Goal: Book appointment/travel/reservation

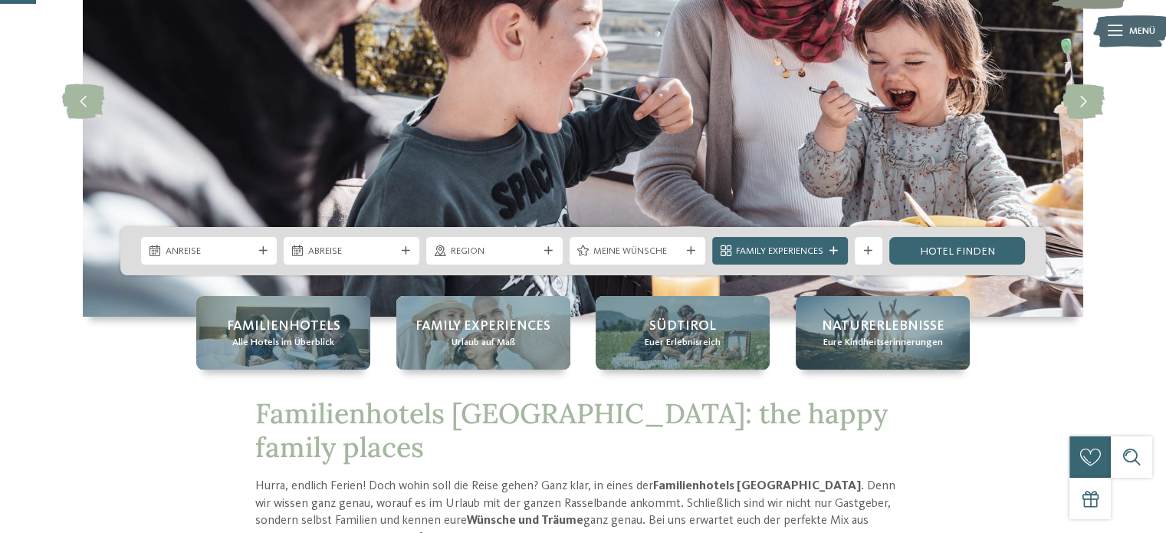
scroll to position [190, 0]
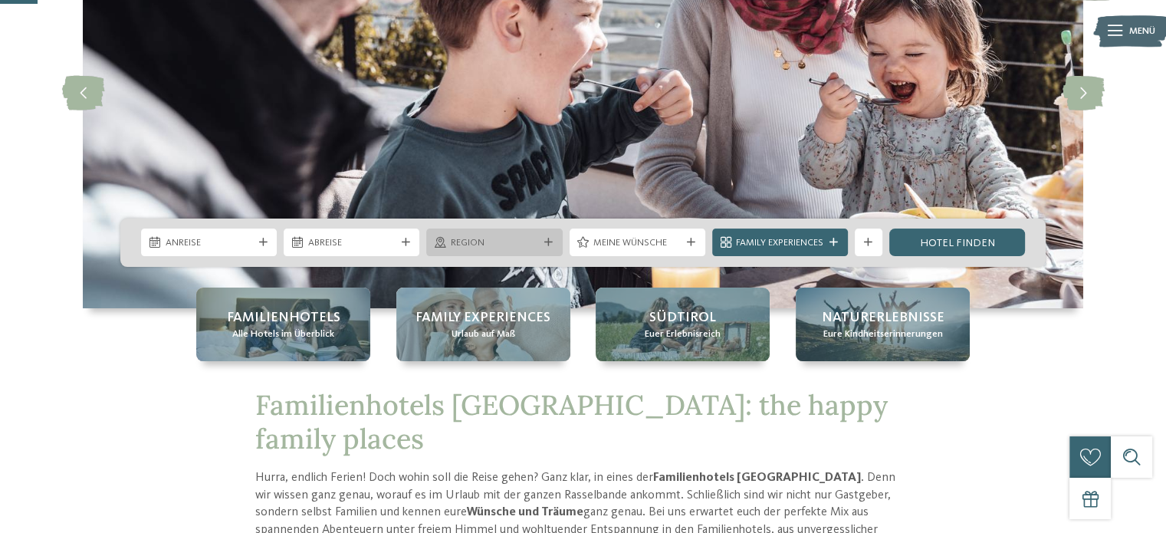
click at [543, 249] on div "Region" at bounding box center [494, 242] width 136 height 28
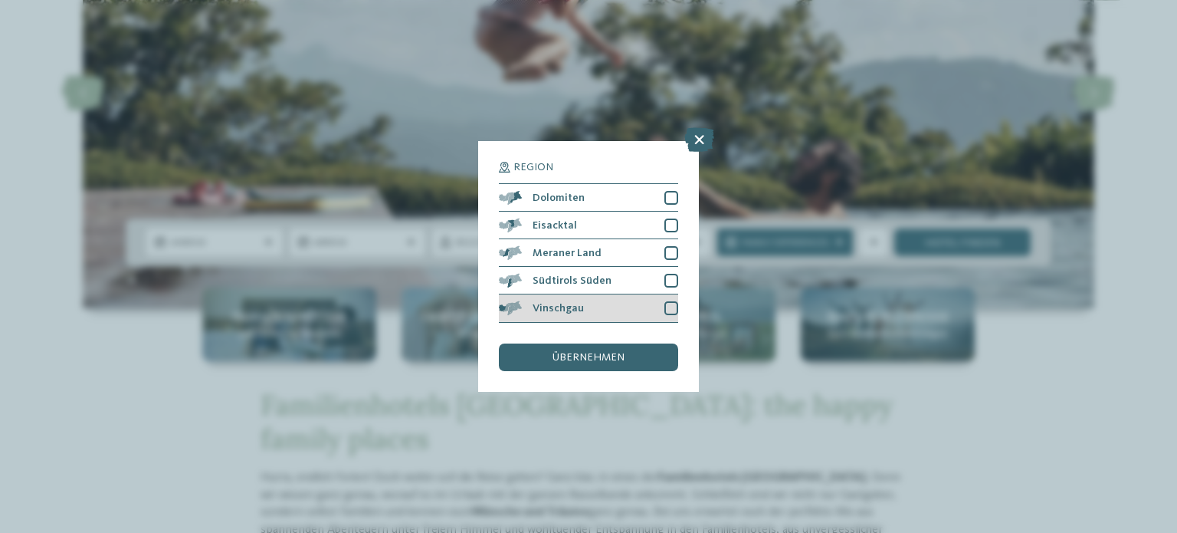
click at [672, 309] on div at bounding box center [672, 308] width 14 height 14
click at [576, 361] on span "übernehmen" at bounding box center [589, 357] width 72 height 11
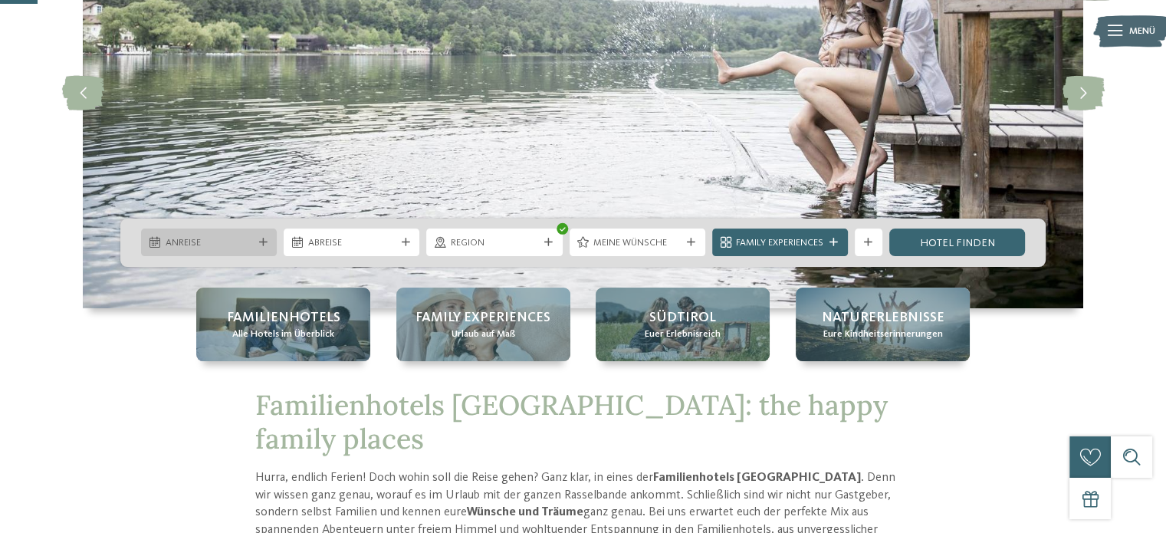
click at [258, 240] on div at bounding box center [263, 242] width 14 height 8
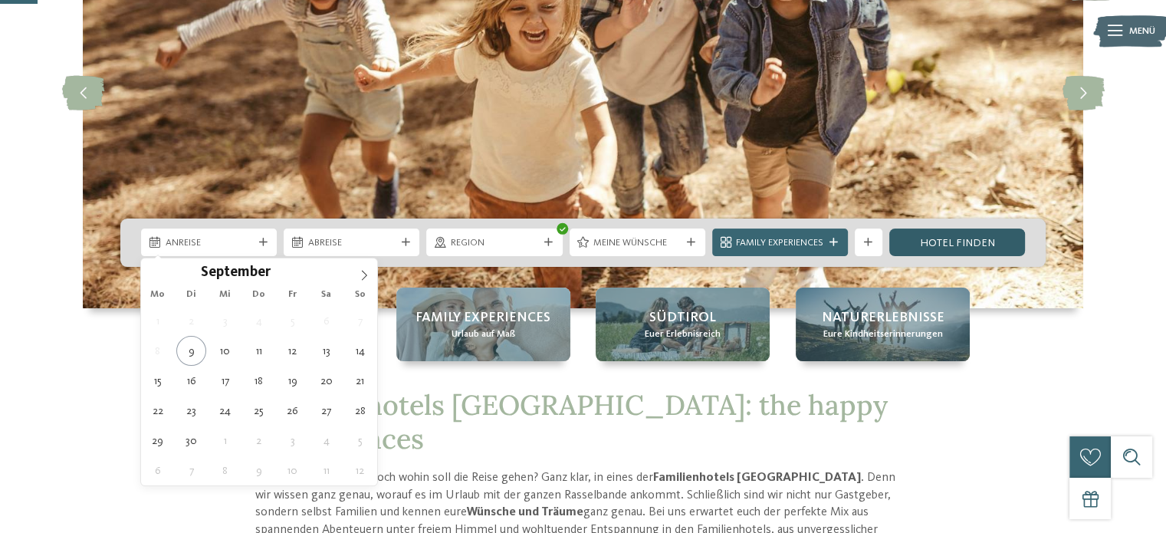
click at [952, 245] on link "Hotel finden" at bounding box center [957, 242] width 136 height 28
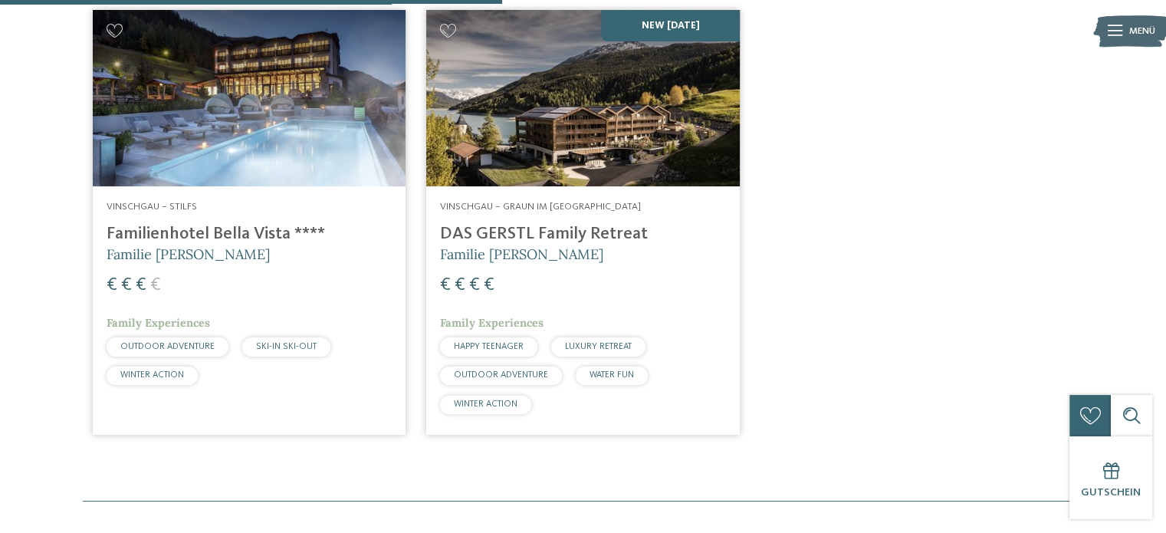
scroll to position [521, 0]
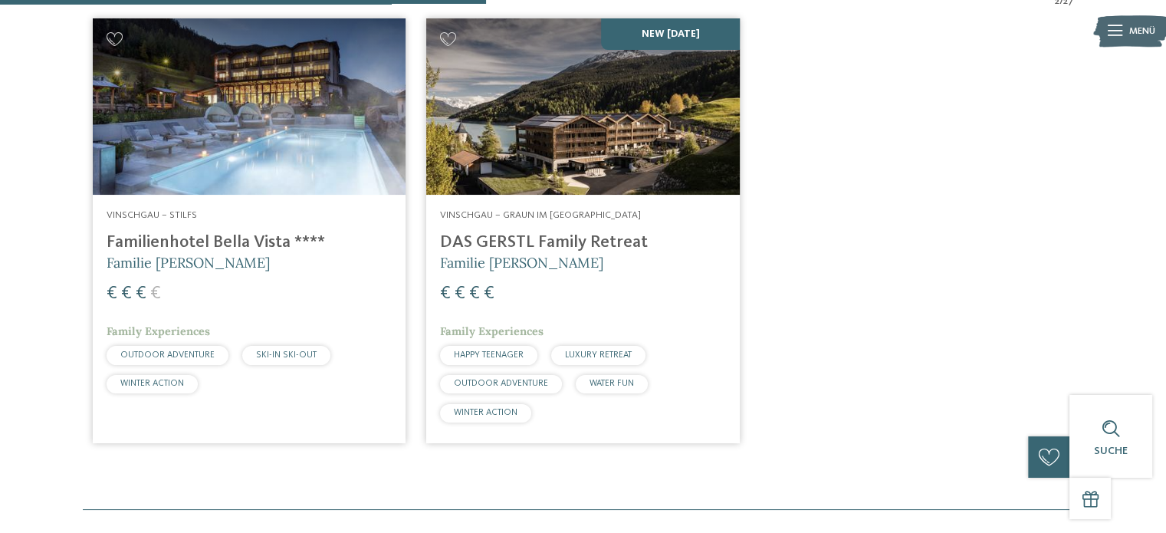
click at [271, 145] on img at bounding box center [249, 106] width 313 height 176
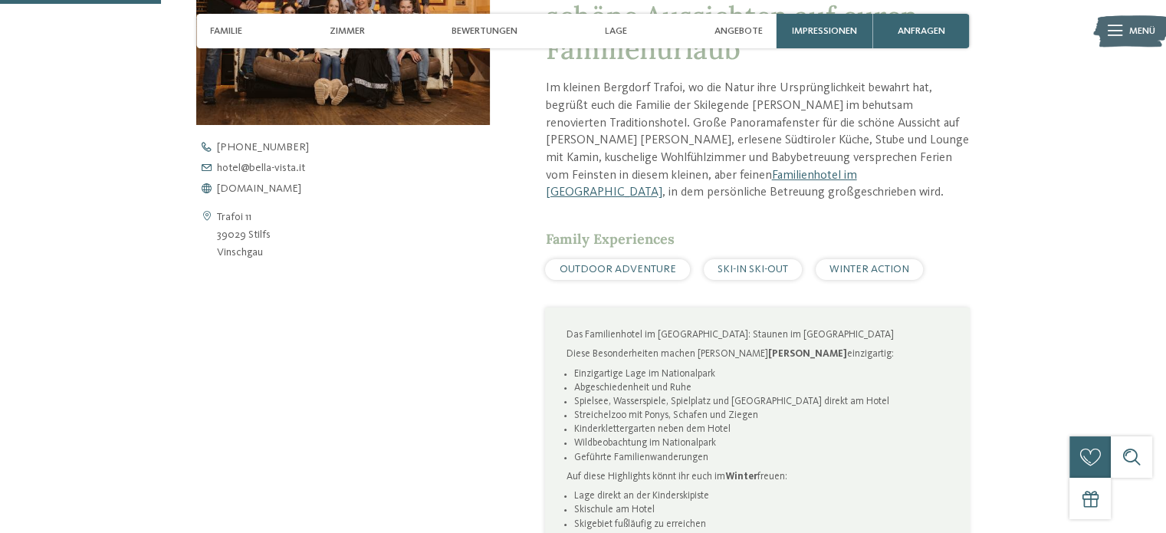
scroll to position [583, 0]
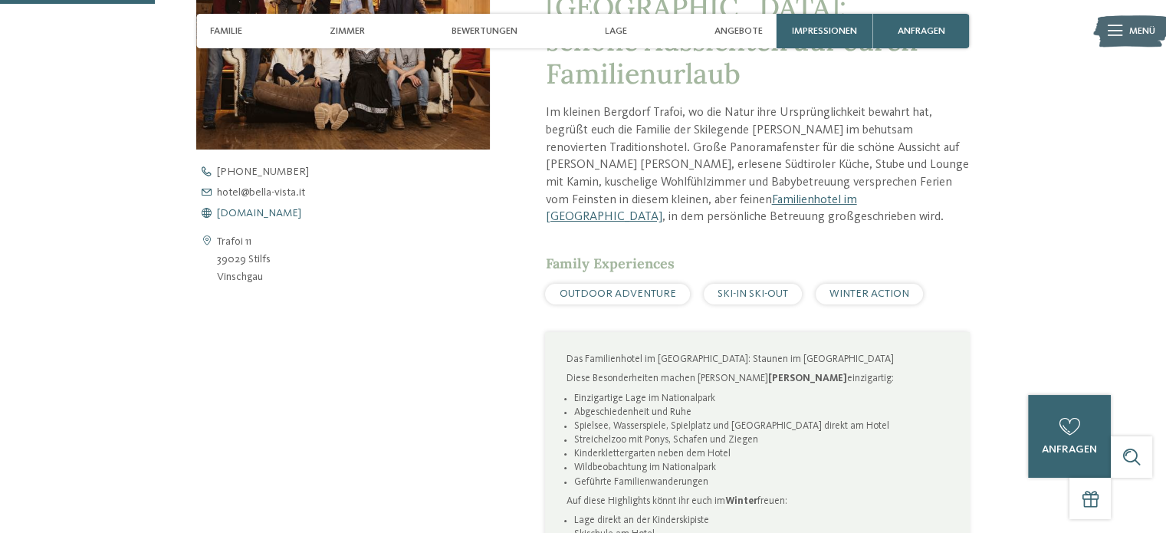
click at [271, 208] on span "[DOMAIN_NAME]" at bounding box center [259, 213] width 84 height 11
